Goal: Transaction & Acquisition: Book appointment/travel/reservation

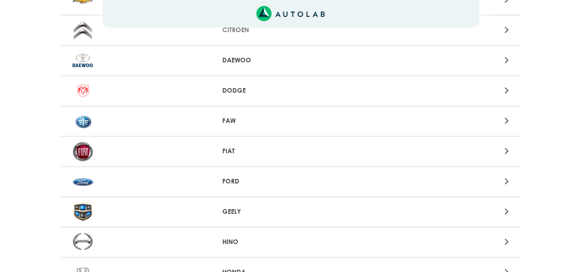
scroll to position [321, 0]
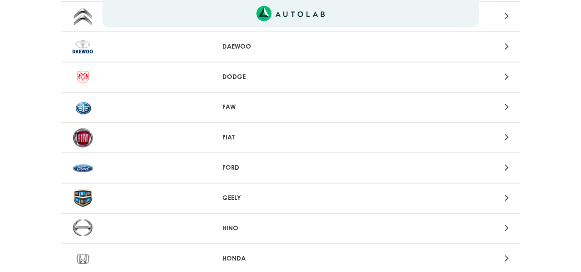
click at [235, 171] on p "FORD" at bounding box center [290, 168] width 136 height 10
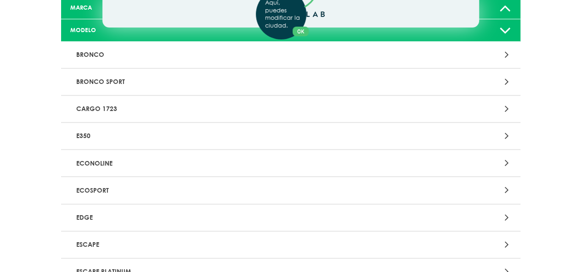
scroll to position [138, 0]
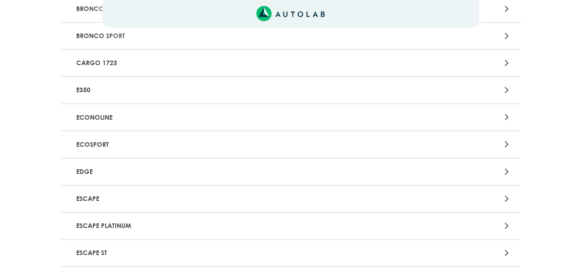
click at [104, 197] on p "ESCAPE" at bounding box center [216, 199] width 286 height 17
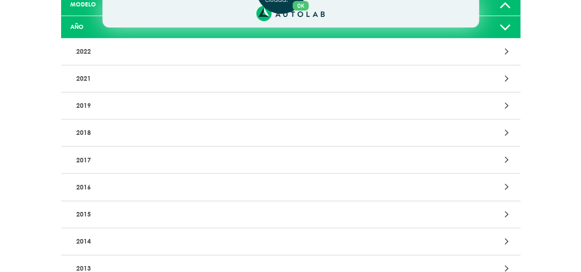
scroll to position [138, 0]
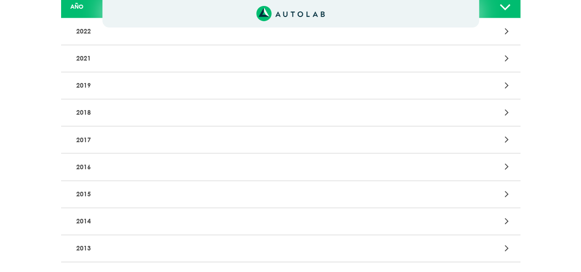
click at [108, 229] on p "2014" at bounding box center [216, 221] width 286 height 17
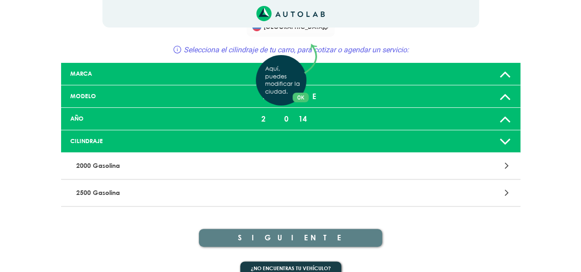
scroll to position [39, 0]
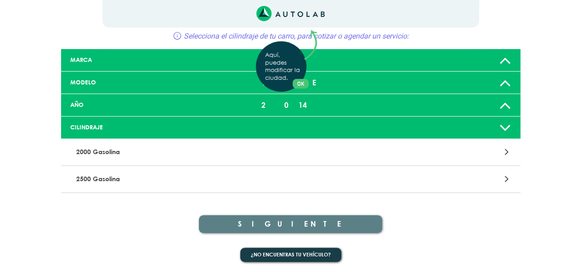
click at [126, 152] on div "Aquí, puedes modificar la ciudad. OK .aex,.bex{fill:none!important;stroke:#50c4…" at bounding box center [290, 97] width 581 height 272
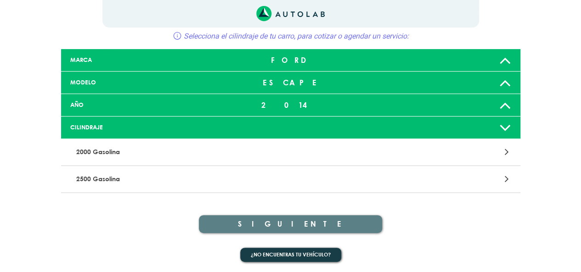
click at [470, 153] on div at bounding box center [440, 152] width 150 height 12
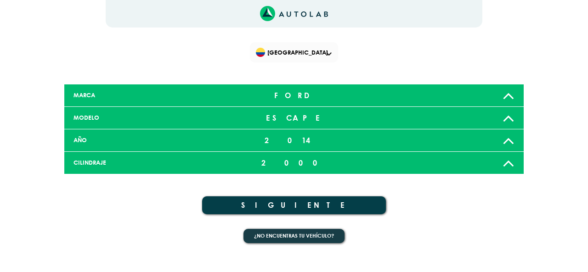
click at [309, 207] on button "SIGUIENTE" at bounding box center [294, 205] width 184 height 18
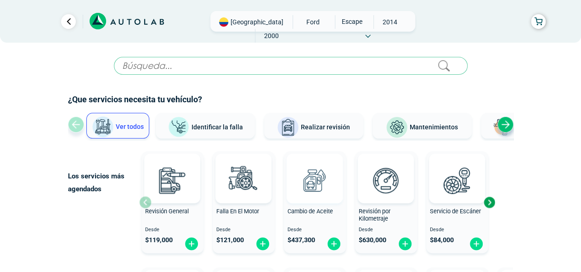
click at [321, 179] on img at bounding box center [314, 180] width 40 height 40
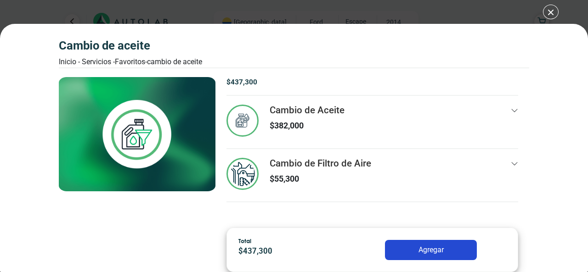
click at [456, 246] on button "Agregar" at bounding box center [431, 250] width 92 height 20
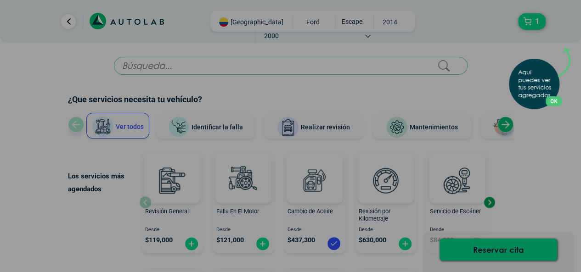
click at [521, 252] on div "Aquí puedes ver tus servicios agregados. OK .aex,.bex{fill:none!important;strok…" at bounding box center [290, 136] width 581 height 272
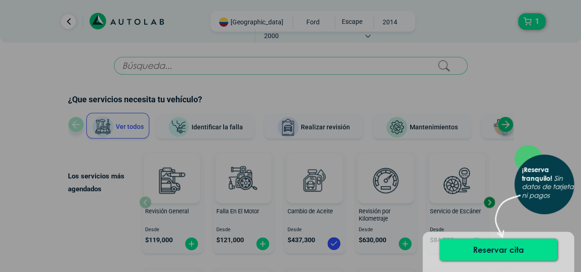
click at [521, 252] on button "Reservar cita" at bounding box center [498, 250] width 118 height 22
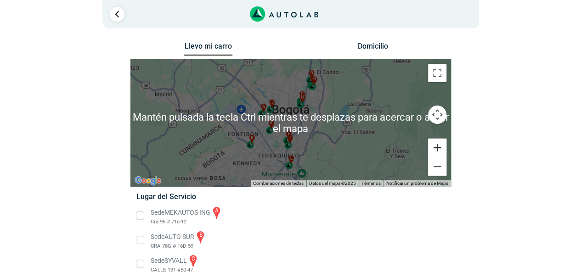
click at [436, 146] on button "Ampliar" at bounding box center [437, 148] width 18 height 18
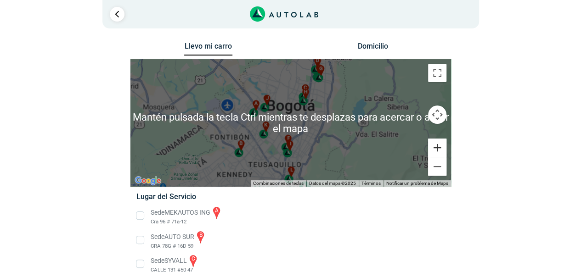
click at [436, 146] on button "Ampliar" at bounding box center [437, 148] width 18 height 18
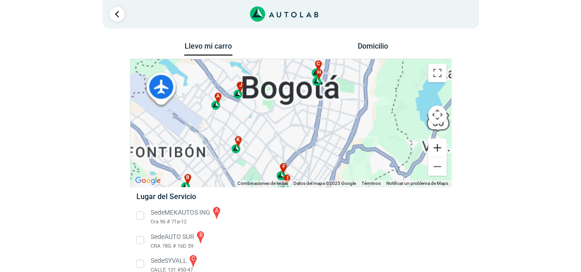
click at [436, 146] on button "Ampliar" at bounding box center [437, 148] width 18 height 18
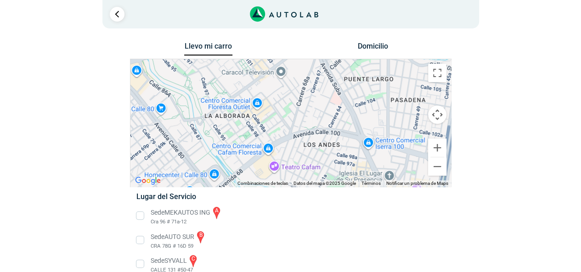
click at [208, 119] on div "a b c d e f g" at bounding box center [290, 123] width 320 height 128
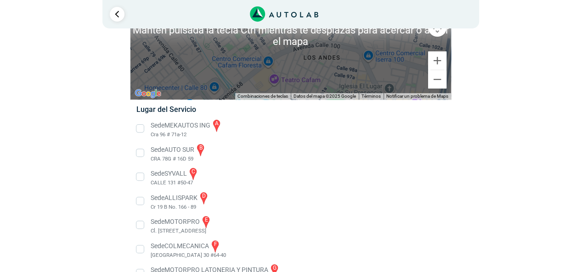
scroll to position [92, 0]
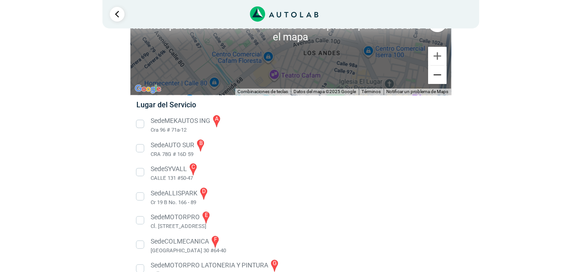
click at [439, 80] on button "Reducir" at bounding box center [437, 75] width 18 height 18
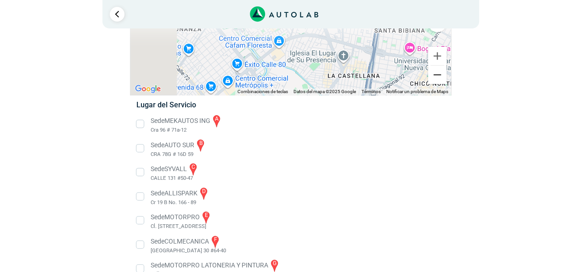
click at [439, 80] on button "Reducir" at bounding box center [437, 75] width 18 height 18
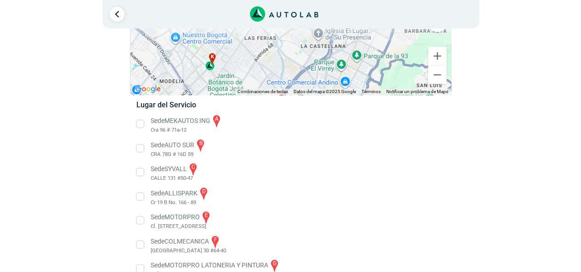
drag, startPoint x: 326, startPoint y: 63, endPoint x: 334, endPoint y: 43, distance: 21.7
click at [334, 43] on div "a b c d e f g" at bounding box center [290, 31] width 320 height 128
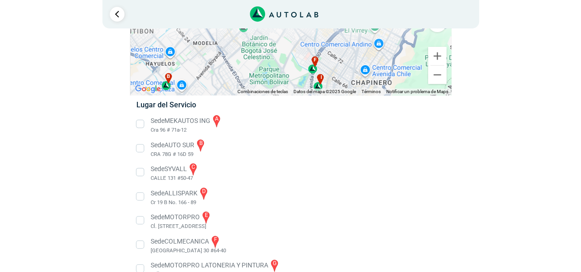
drag, startPoint x: 329, startPoint y: 67, endPoint x: 359, endPoint y: 39, distance: 40.0
click at [359, 39] on div "a b c d e f g" at bounding box center [290, 31] width 320 height 128
click at [311, 73] on div "f" at bounding box center [313, 64] width 11 height 17
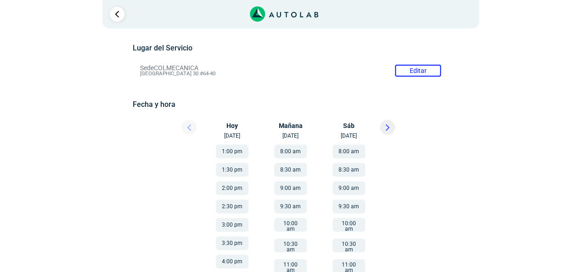
scroll to position [92, 0]
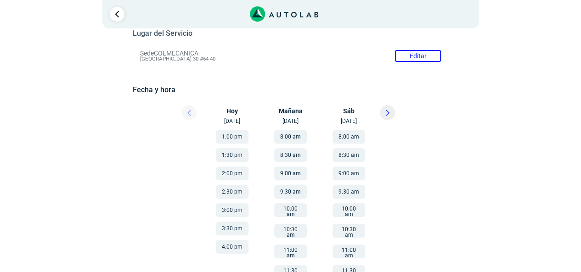
click at [295, 209] on button "10:00 am" at bounding box center [290, 210] width 33 height 14
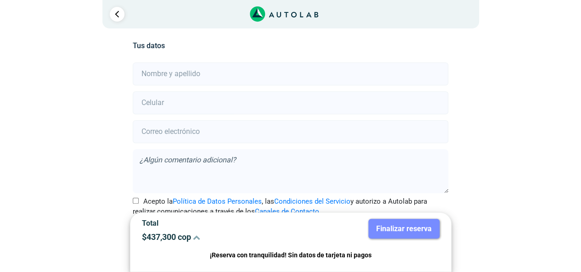
scroll to position [204, 0]
click at [164, 65] on input "text" at bounding box center [290, 73] width 315 height 23
type input "[PERSON_NAME]"
type input "3165234111"
type input "[EMAIL_ADDRESS][DOMAIN_NAME]"
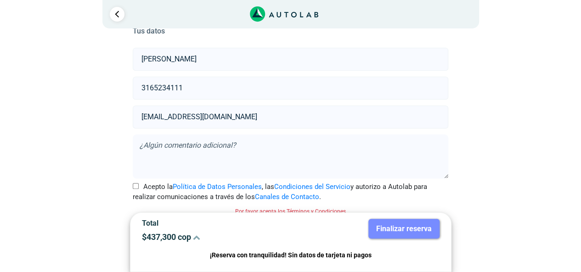
scroll to position [226, 0]
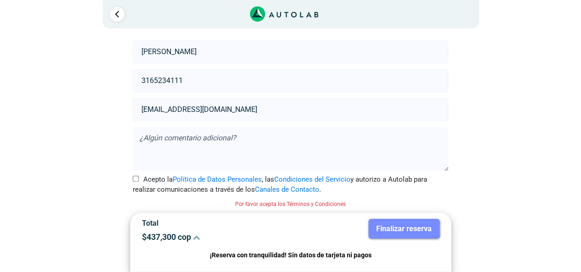
click at [136, 176] on input "Acepto la Política de Datos Personales , las Condiciones del Servicio y autoriz…" at bounding box center [136, 179] width 6 height 6
checkbox input "true"
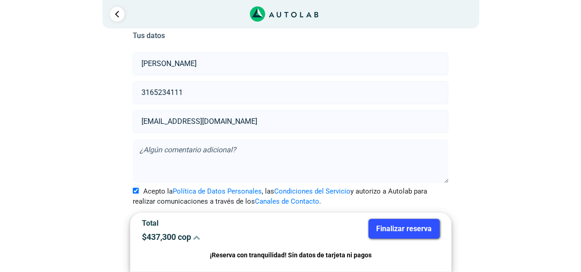
click at [381, 224] on button "Finalizar reserva" at bounding box center [403, 229] width 71 height 20
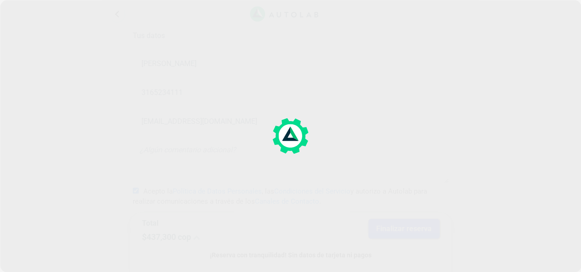
scroll to position [0, 0]
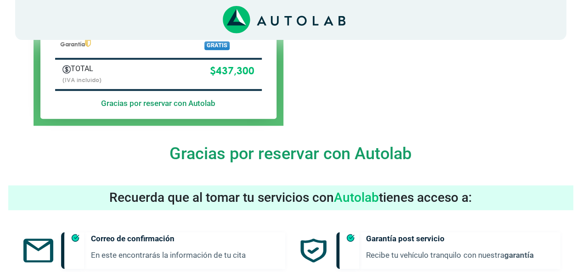
scroll to position [367, 0]
